Goal: Task Accomplishment & Management: Use online tool/utility

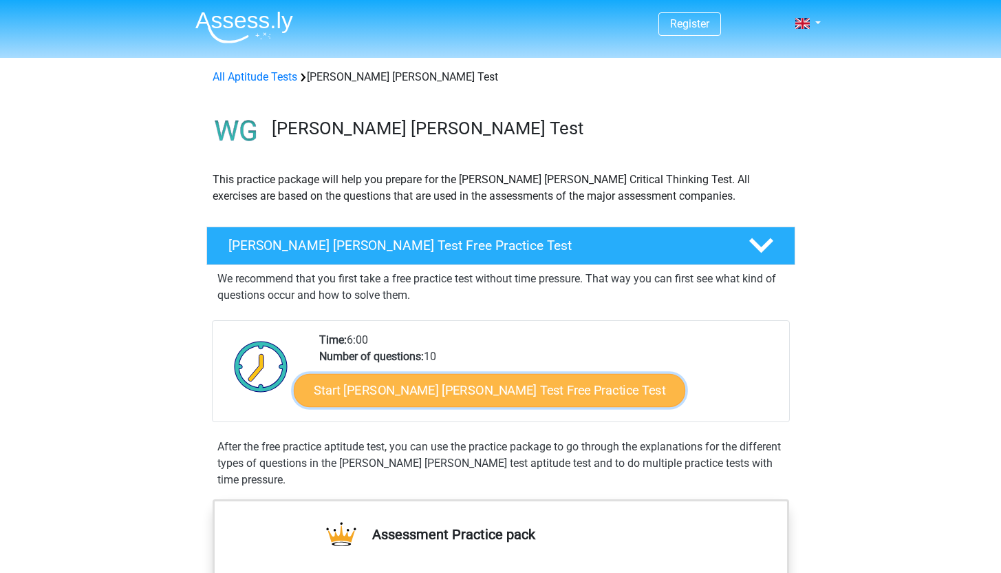
click at [475, 394] on link "Start Watson Glaser Test Free Practice Test" at bounding box center [490, 390] width 392 height 33
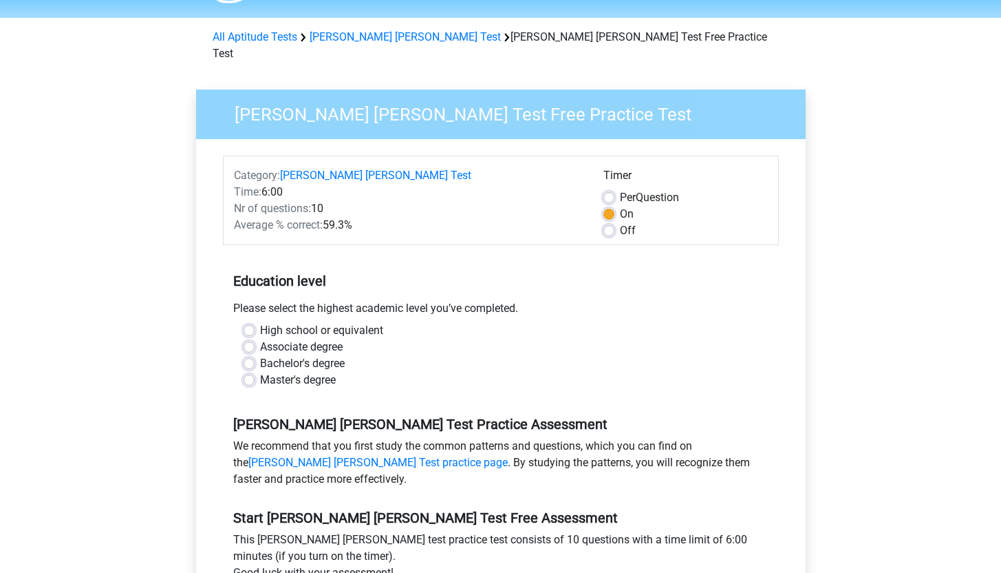
scroll to position [56, 0]
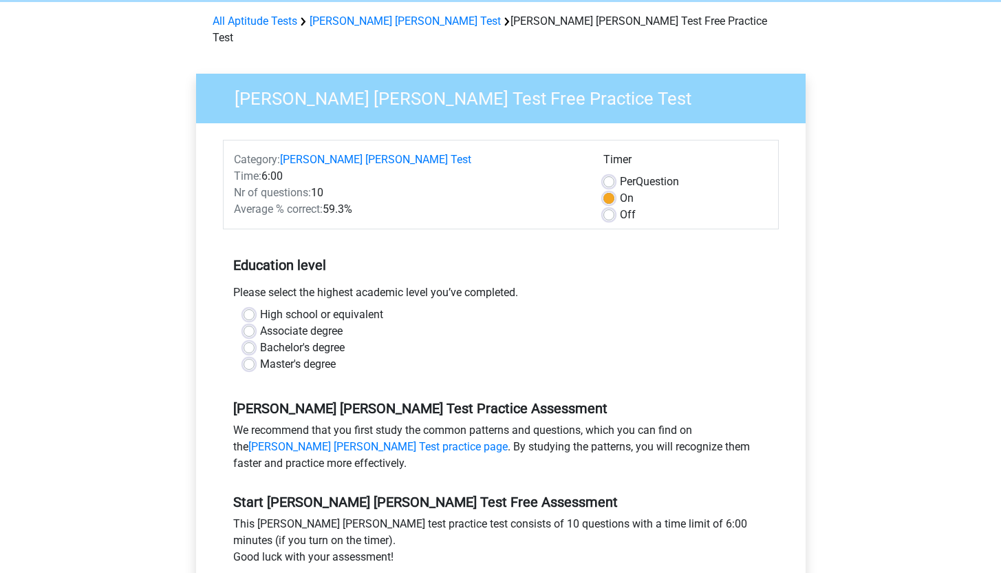
click at [290, 356] on label "Master's degree" at bounding box center [298, 364] width 76 height 17
click at [255, 356] on input "Master's degree" at bounding box center [249, 363] width 11 height 14
radio input "true"
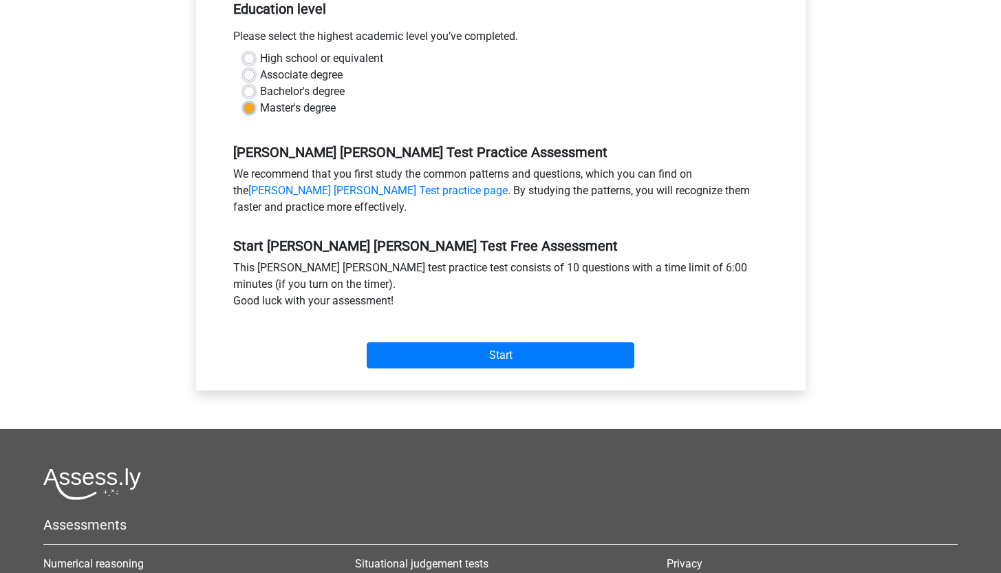
scroll to position [312, 0]
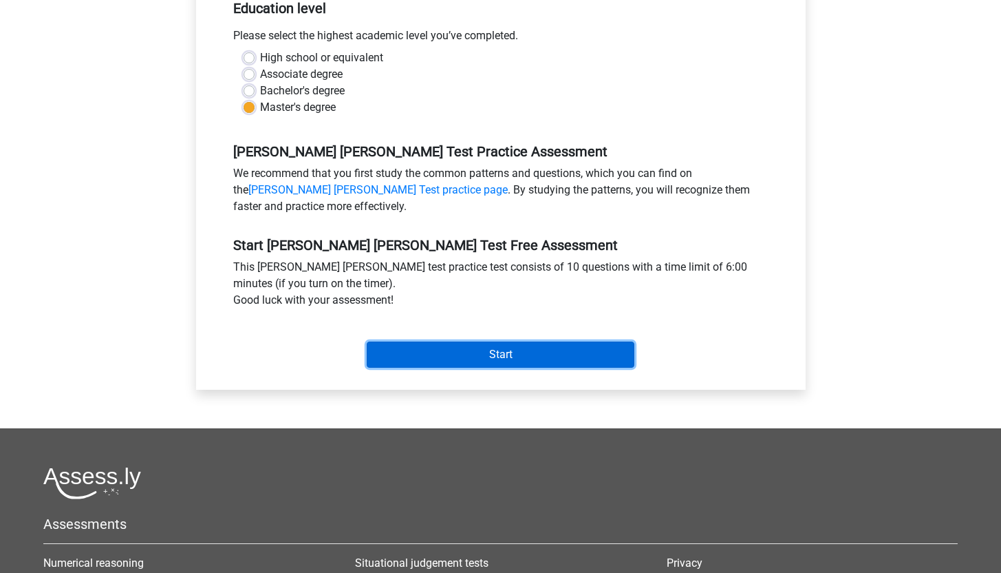
click at [502, 348] on input "Start" at bounding box center [501, 354] width 268 height 26
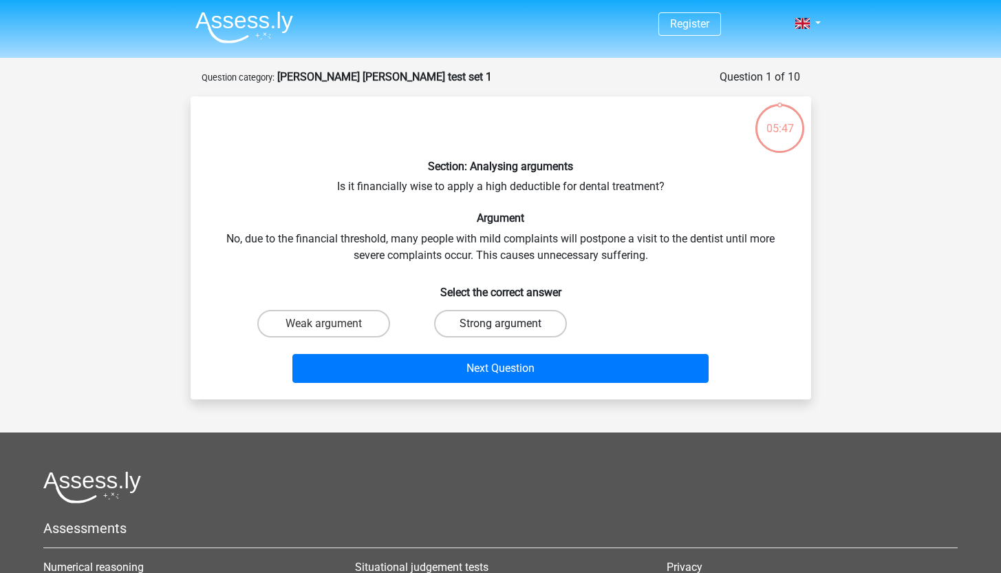
click at [511, 314] on label "Strong argument" at bounding box center [500, 324] width 133 height 28
click at [509, 323] on input "Strong argument" at bounding box center [504, 327] width 9 height 9
radio input "true"
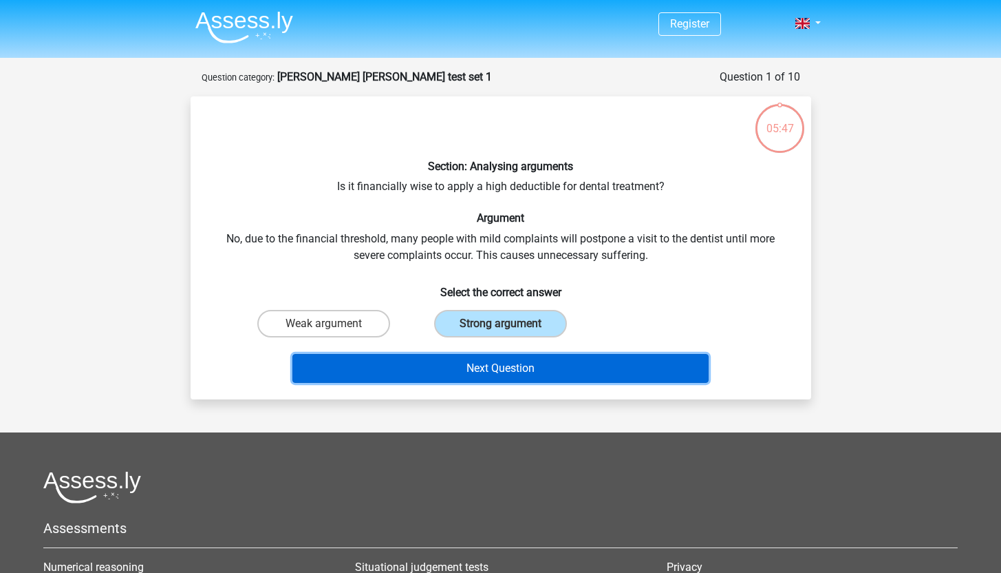
click at [520, 363] on button "Next Question" at bounding box center [501, 368] width 416 height 29
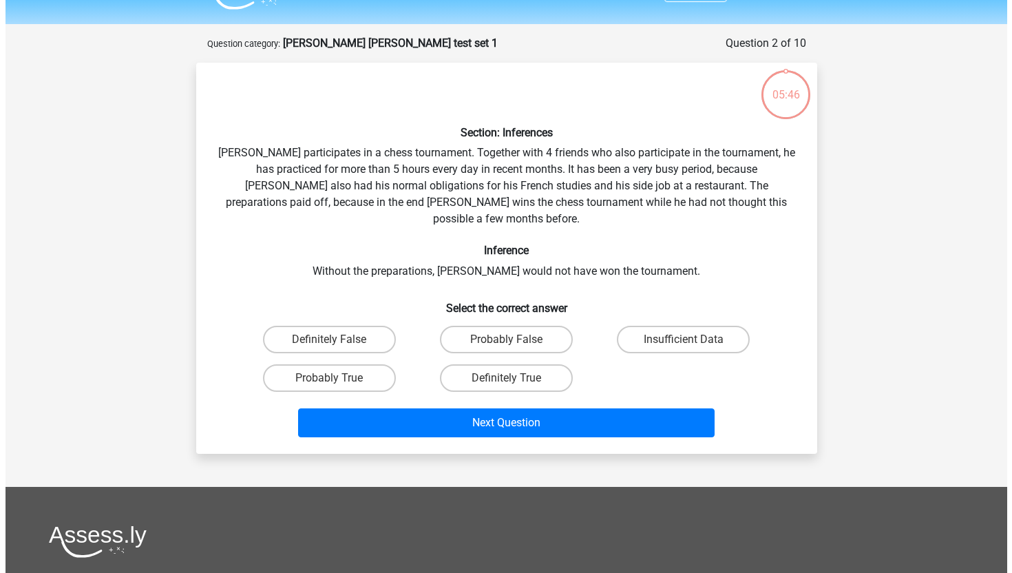
scroll to position [69, 0]
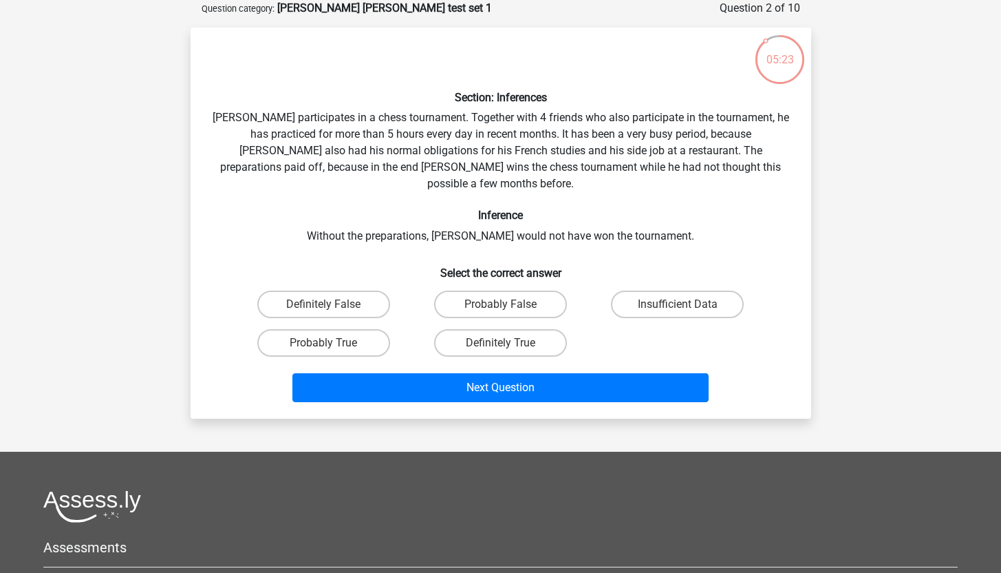
click at [331, 343] on input "Probably True" at bounding box center [327, 347] width 9 height 9
radio input "true"
click at [694, 290] on label "Insufficient Data" at bounding box center [677, 304] width 133 height 28
click at [687, 304] on input "Insufficient Data" at bounding box center [682, 308] width 9 height 9
radio input "true"
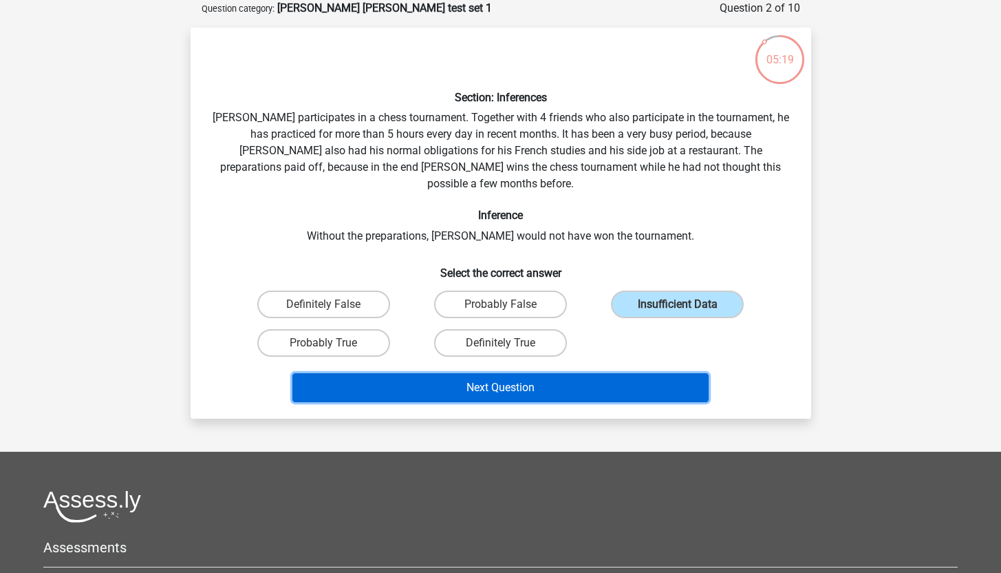
click at [635, 373] on button "Next Question" at bounding box center [501, 387] width 416 height 29
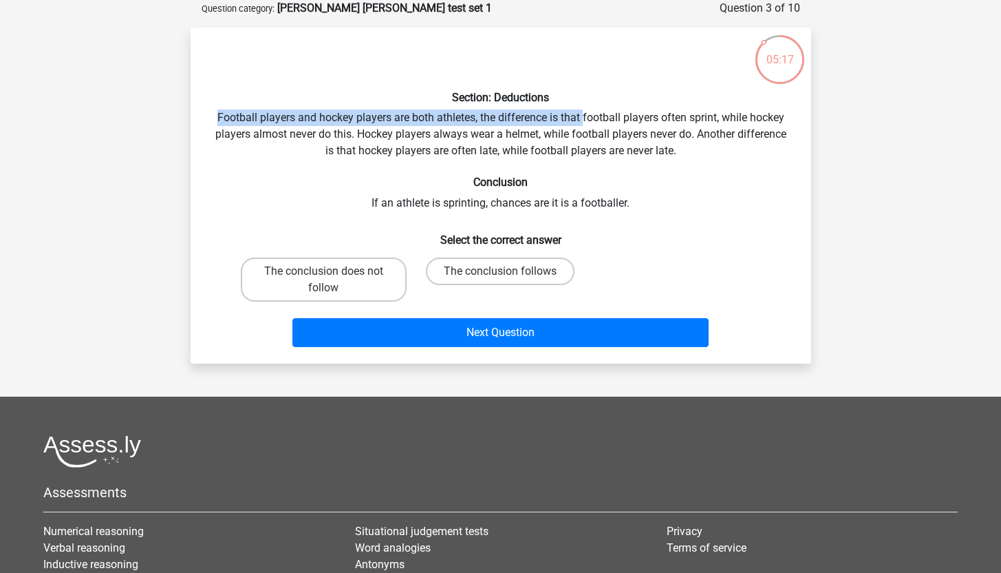
drag, startPoint x: 190, startPoint y: 116, endPoint x: 597, endPoint y: 119, distance: 407.5
click at [597, 119] on div "05:17 Question 3 of 10 Question category: watson glaser test set 1 Section: Ded…" at bounding box center [501, 181] width 643 height 363
click at [597, 119] on div "Section: Deductions Football players and hockey players are both athletes, the …" at bounding box center [501, 196] width 610 height 314
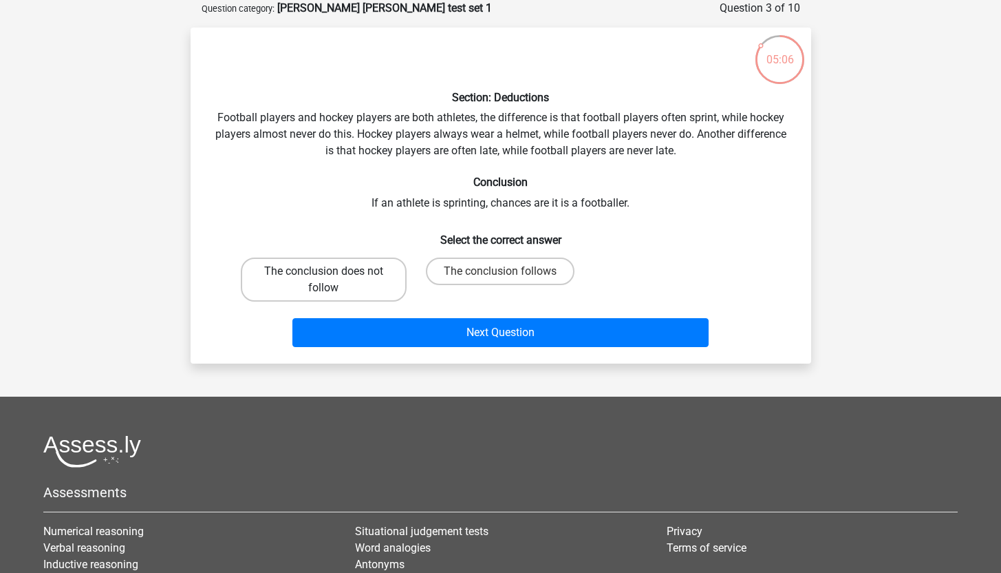
click at [316, 275] on label "The conclusion does not follow" at bounding box center [324, 279] width 166 height 44
click at [323, 275] on input "The conclusion does not follow" at bounding box center [327, 275] width 9 height 9
radio input "true"
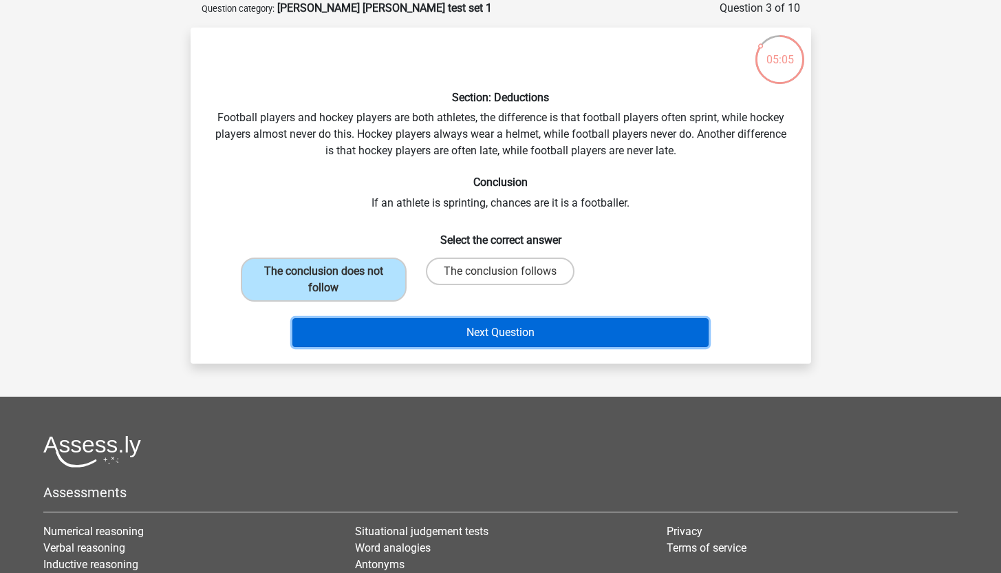
click at [441, 341] on button "Next Question" at bounding box center [501, 332] width 416 height 29
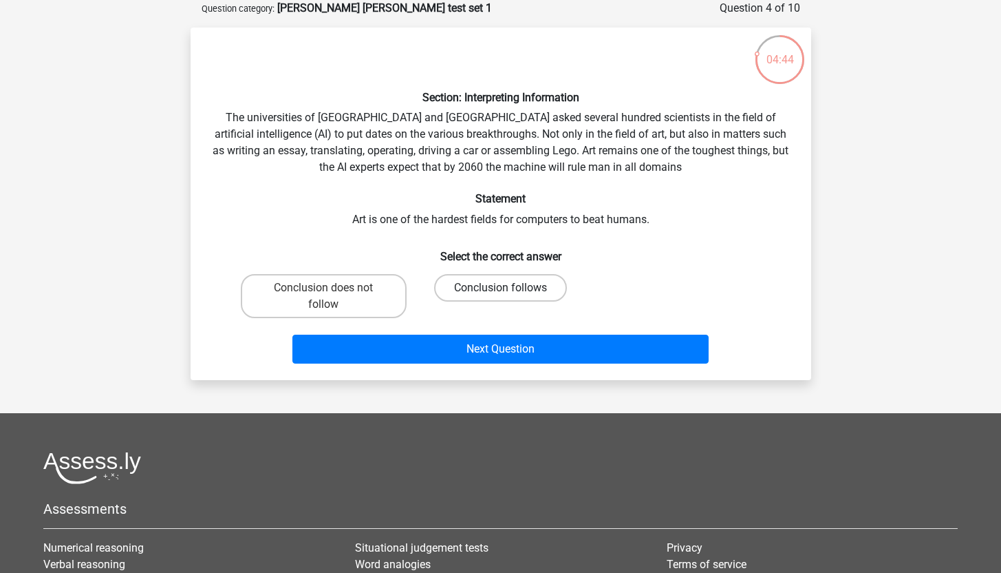
click at [521, 287] on label "Conclusion follows" at bounding box center [500, 288] width 133 height 28
click at [509, 288] on input "Conclusion follows" at bounding box center [504, 292] width 9 height 9
radio input "true"
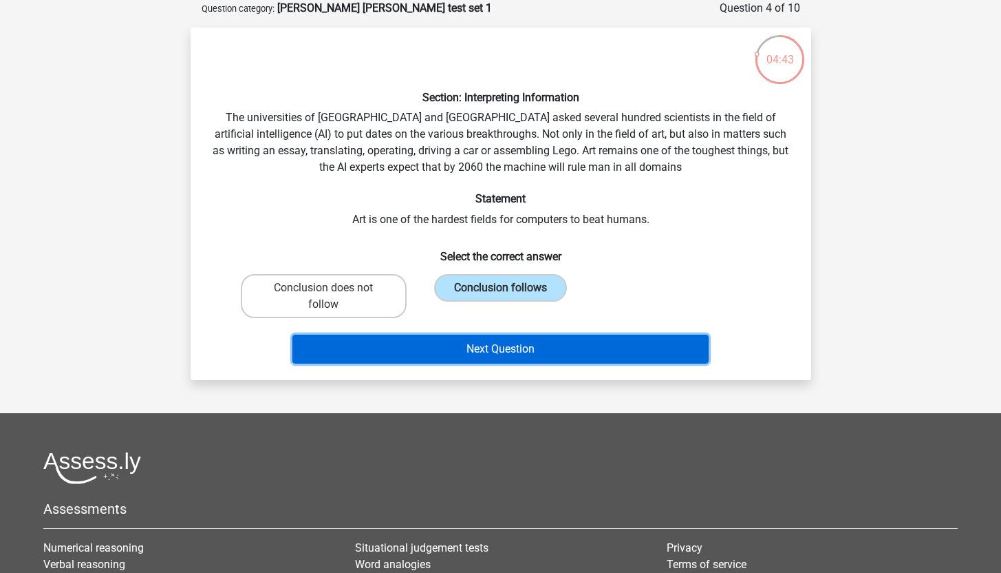
click at [527, 360] on button "Next Question" at bounding box center [501, 348] width 416 height 29
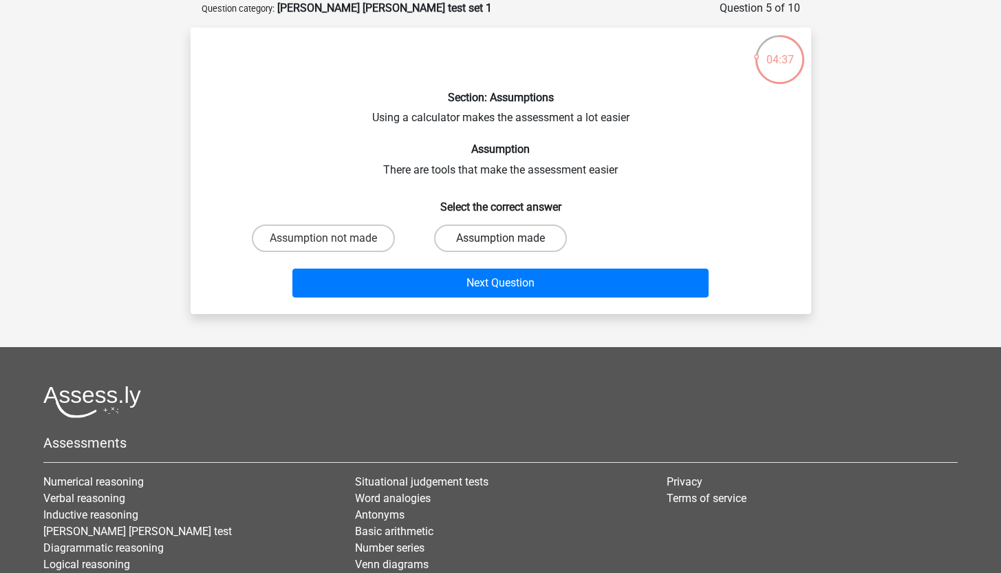
click at [513, 244] on label "Assumption made" at bounding box center [500, 238] width 133 height 28
click at [509, 244] on input "Assumption made" at bounding box center [504, 242] width 9 height 9
radio input "true"
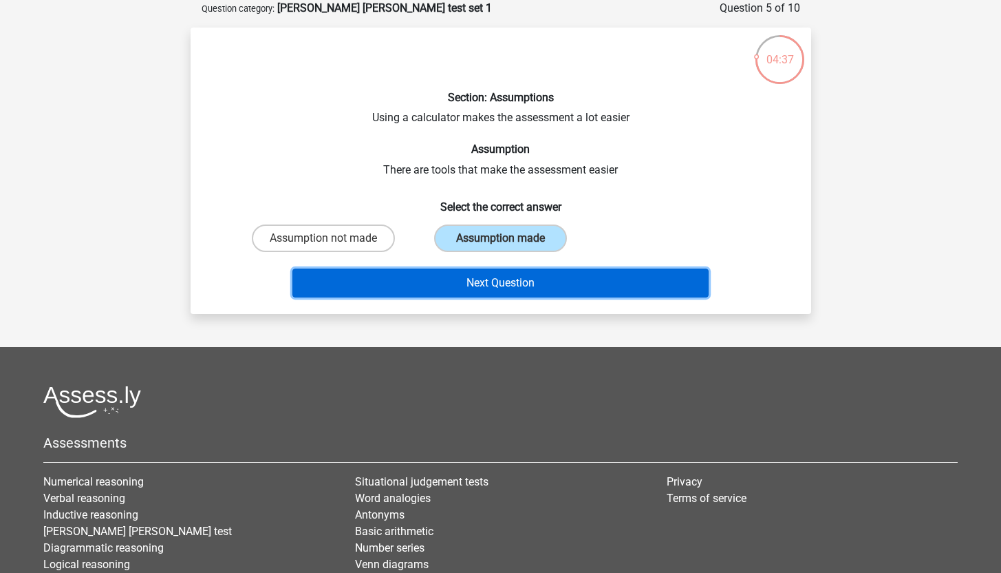
click at [510, 290] on button "Next Question" at bounding box center [501, 282] width 416 height 29
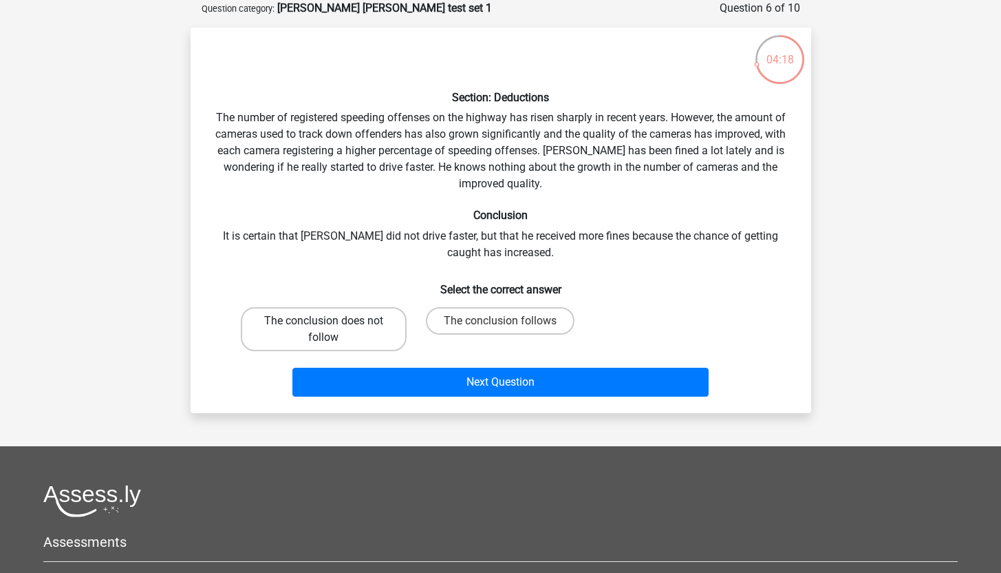
click at [314, 331] on label "The conclusion does not follow" at bounding box center [324, 329] width 166 height 44
click at [323, 330] on input "The conclusion does not follow" at bounding box center [327, 325] width 9 height 9
radio input "true"
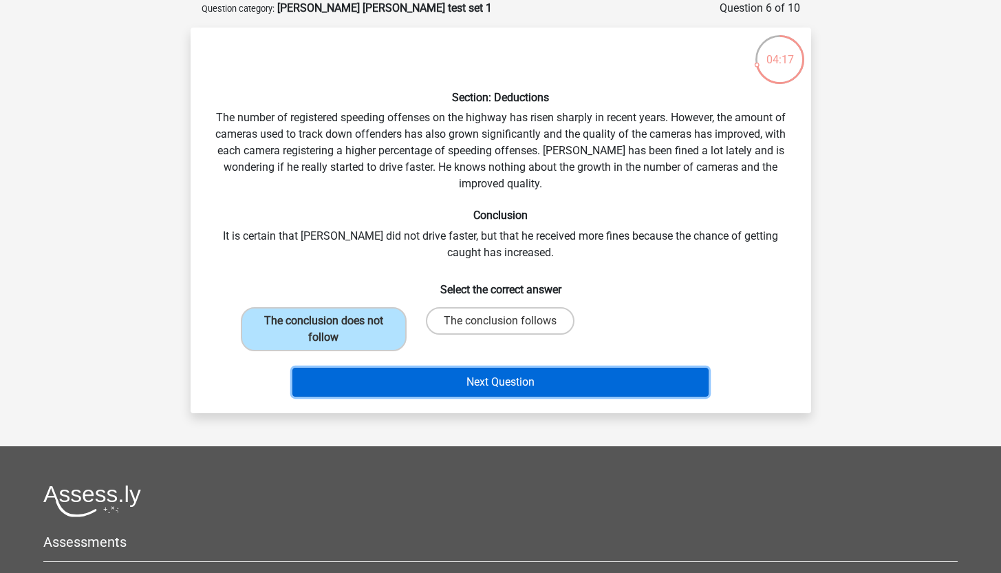
click at [475, 378] on button "Next Question" at bounding box center [501, 382] width 416 height 29
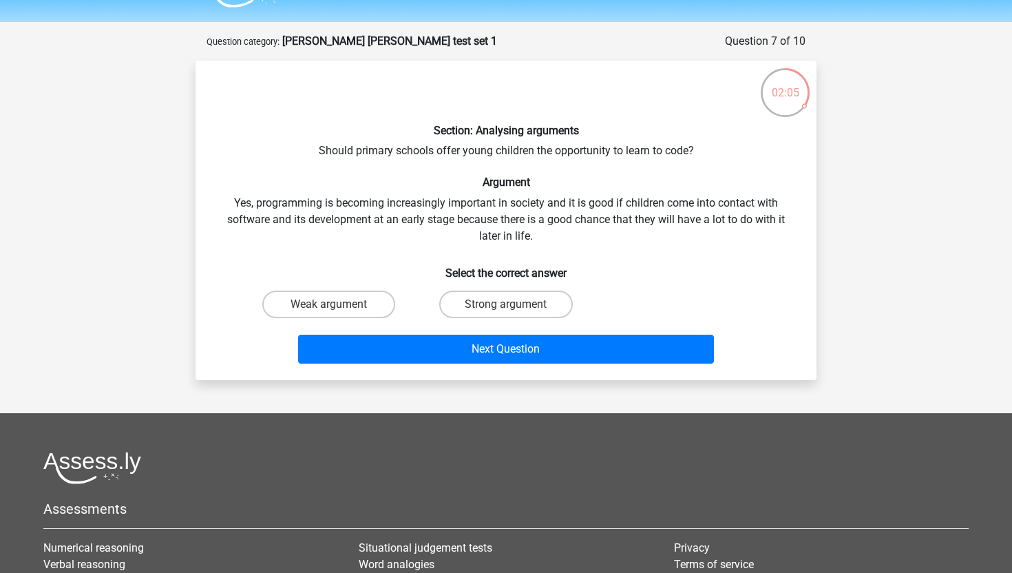
scroll to position [34, 0]
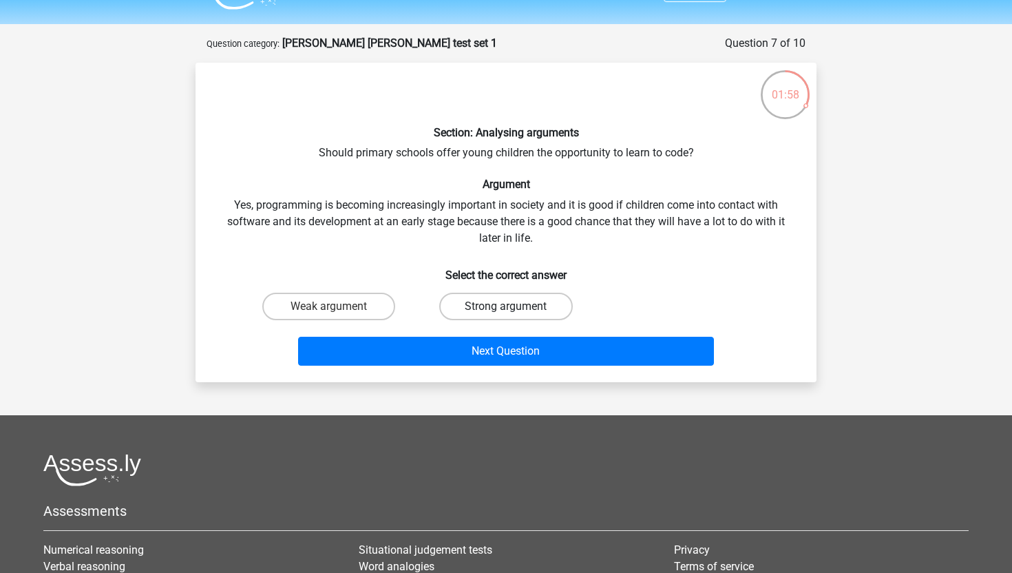
click at [490, 312] on label "Strong argument" at bounding box center [505, 307] width 133 height 28
click at [506, 312] on input "Strong argument" at bounding box center [510, 310] width 9 height 9
radio input "true"
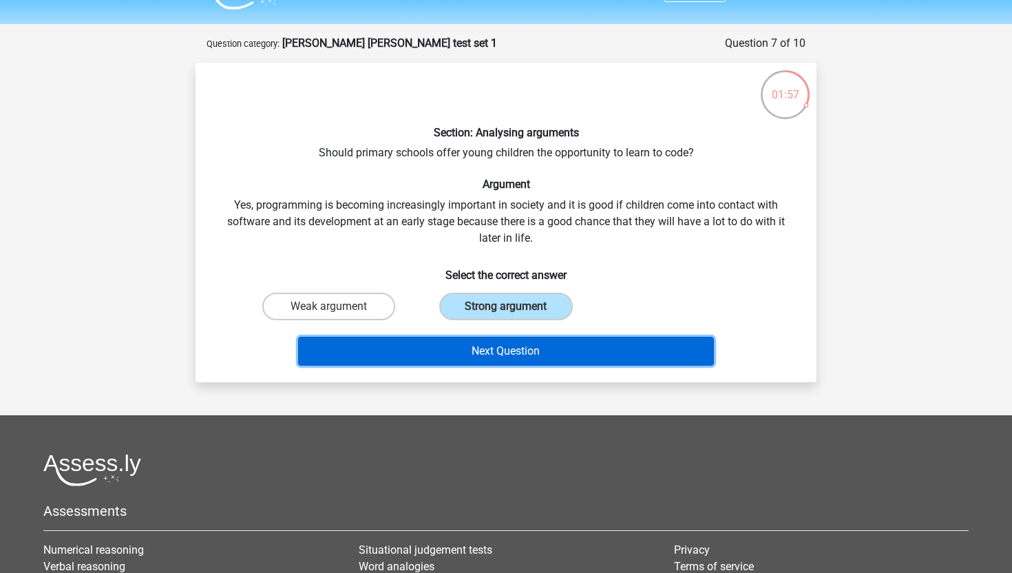
click at [479, 358] on button "Next Question" at bounding box center [506, 351] width 416 height 29
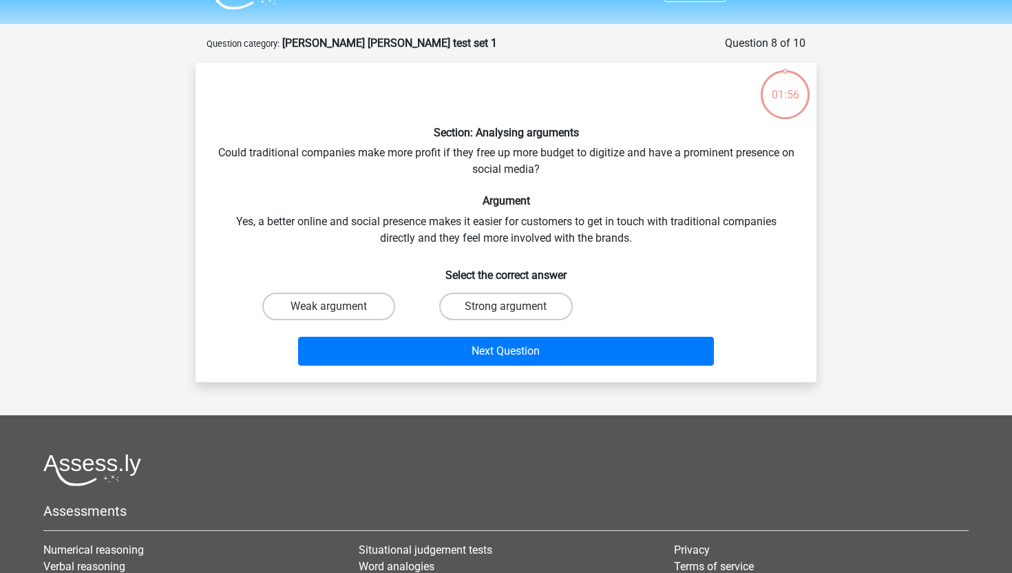
scroll to position [69, 0]
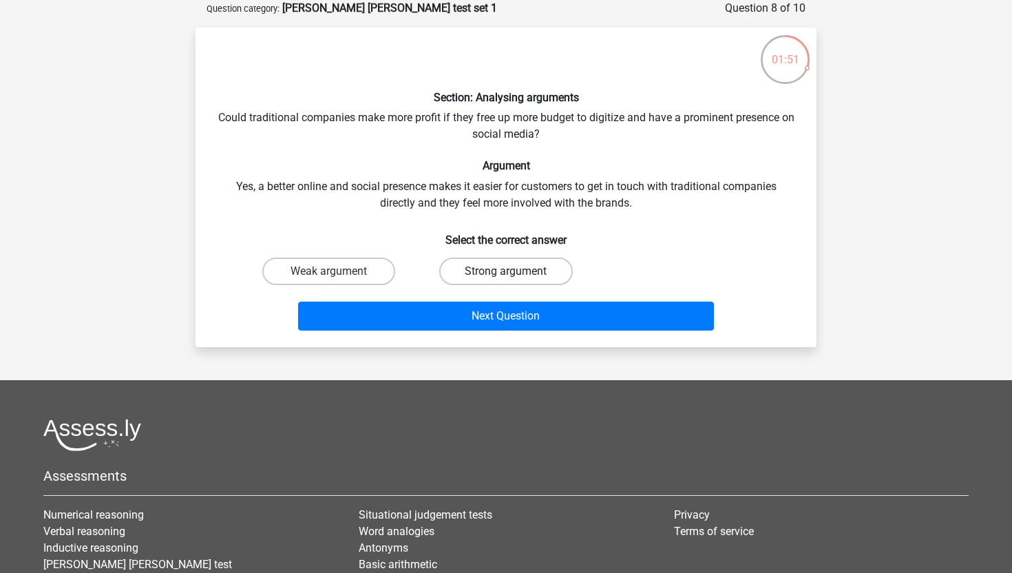
click at [497, 275] on label "Strong argument" at bounding box center [505, 271] width 133 height 28
click at [506, 275] on input "Strong argument" at bounding box center [510, 275] width 9 height 9
radio input "true"
click at [509, 337] on div "Section: Analysing arguments Could traditional companies make more profit if th…" at bounding box center [505, 187] width 621 height 319
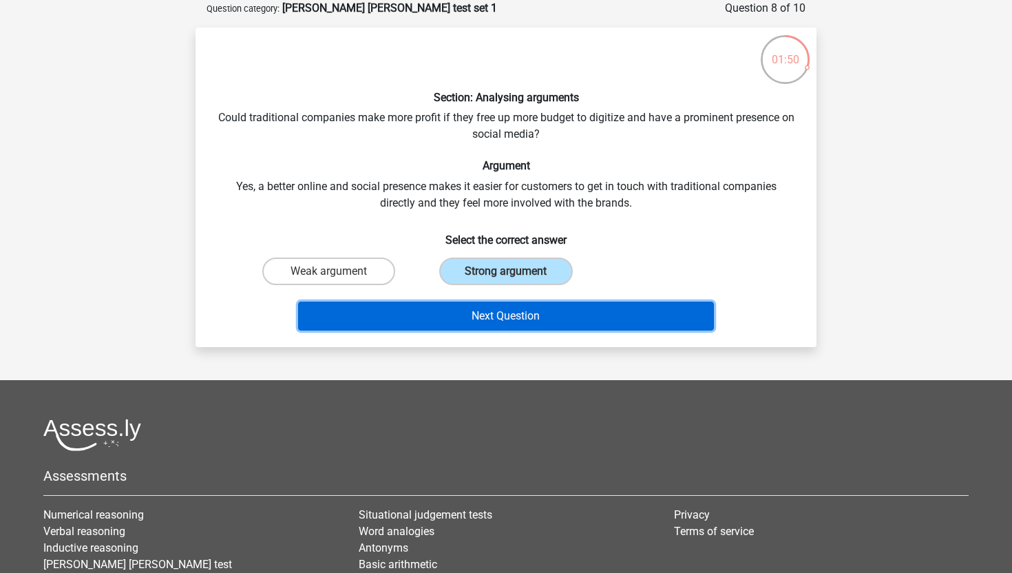
click at [508, 319] on button "Next Question" at bounding box center [506, 315] width 416 height 29
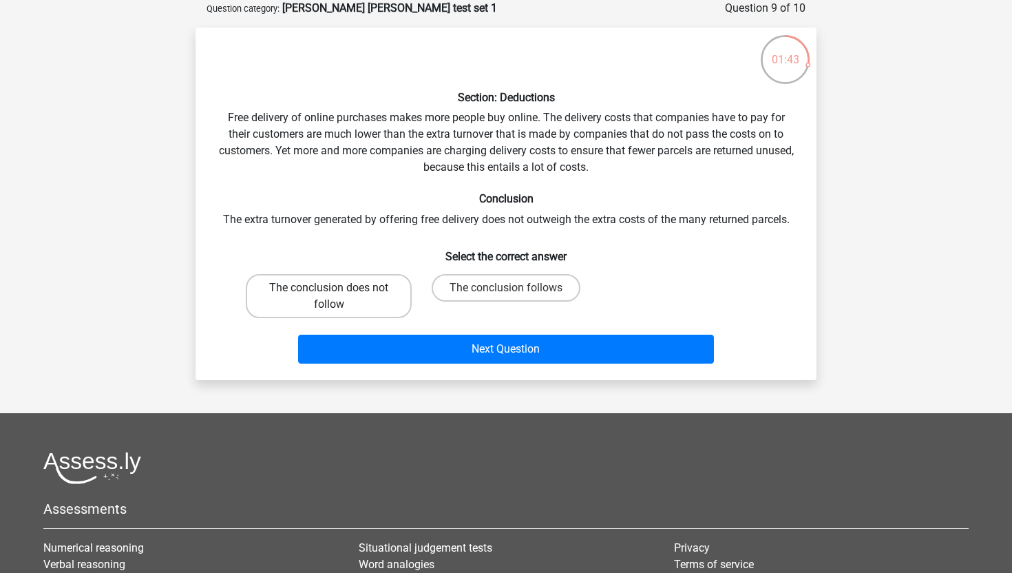
click at [316, 298] on label "The conclusion does not follow" at bounding box center [329, 296] width 166 height 44
click at [329, 297] on input "The conclusion does not follow" at bounding box center [333, 292] width 9 height 9
radio input "true"
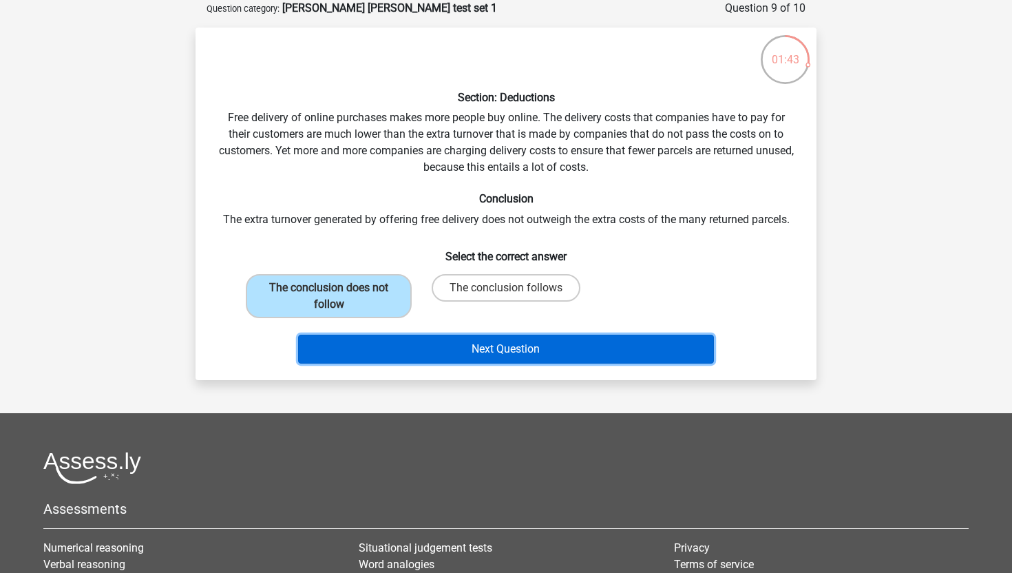
click at [379, 348] on button "Next Question" at bounding box center [506, 348] width 416 height 29
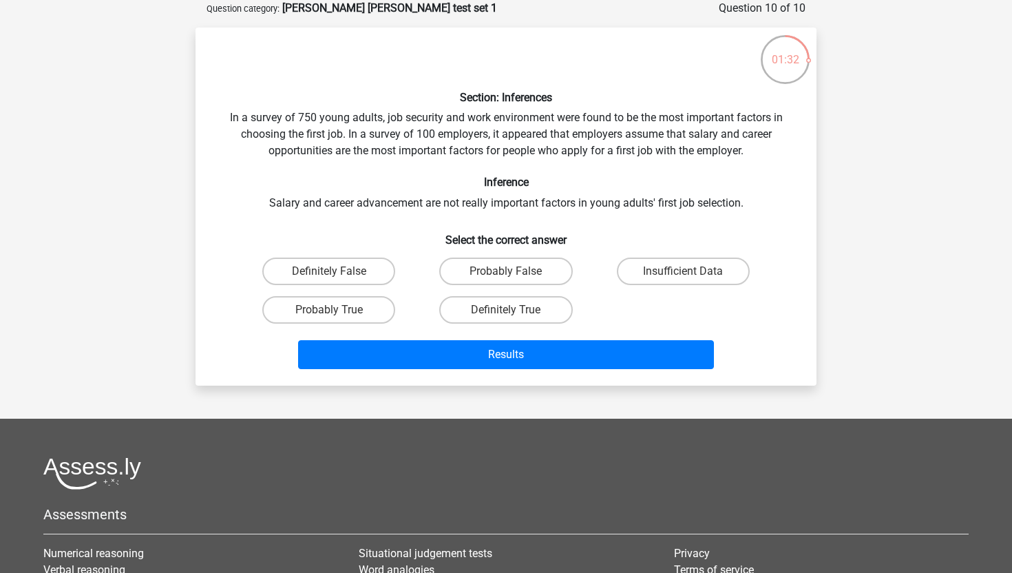
click at [689, 273] on input "Insufficient Data" at bounding box center [687, 275] width 9 height 9
radio input "true"
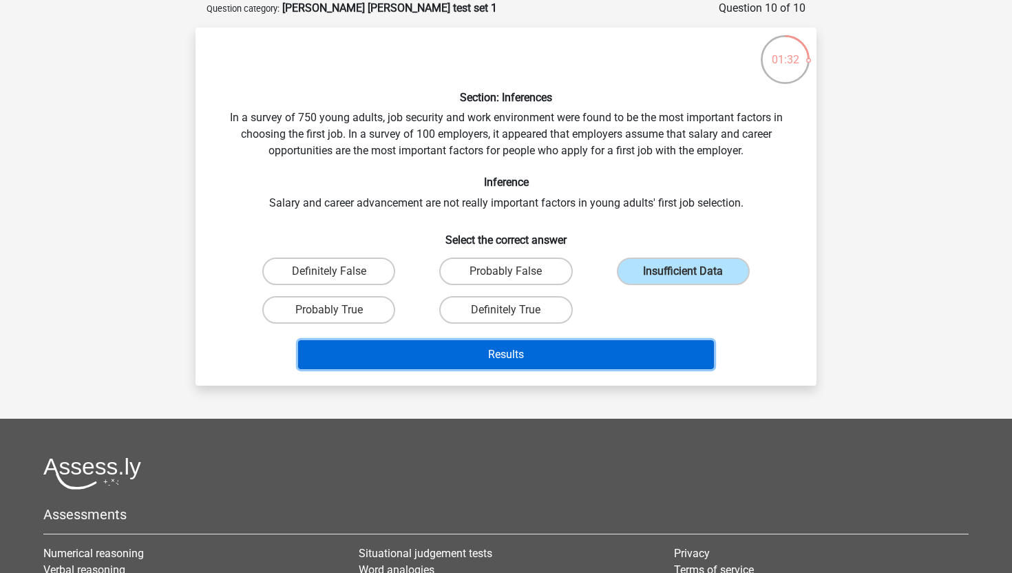
click at [619, 345] on button "Results" at bounding box center [506, 354] width 416 height 29
